Goal: Navigation & Orientation: Find specific page/section

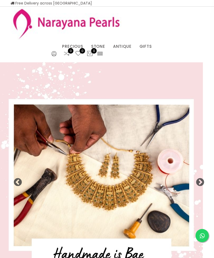
select select "INR"
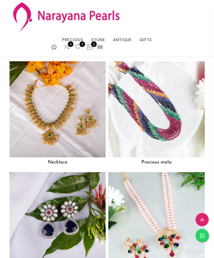
scroll to position [509, 0]
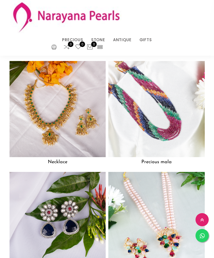
click at [163, 114] on img at bounding box center [156, 109] width 96 height 96
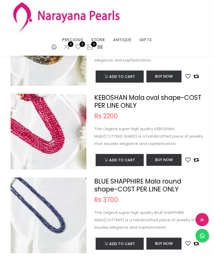
scroll to position [399, 0]
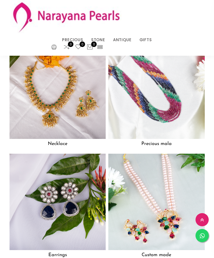
scroll to position [535, 0]
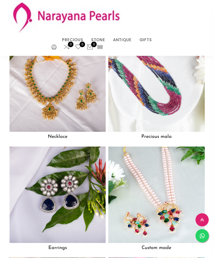
click at [179, 200] on img at bounding box center [156, 195] width 96 height 96
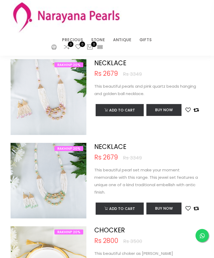
scroll to position [16, 0]
